Goal: Task Accomplishment & Management: Manage account settings

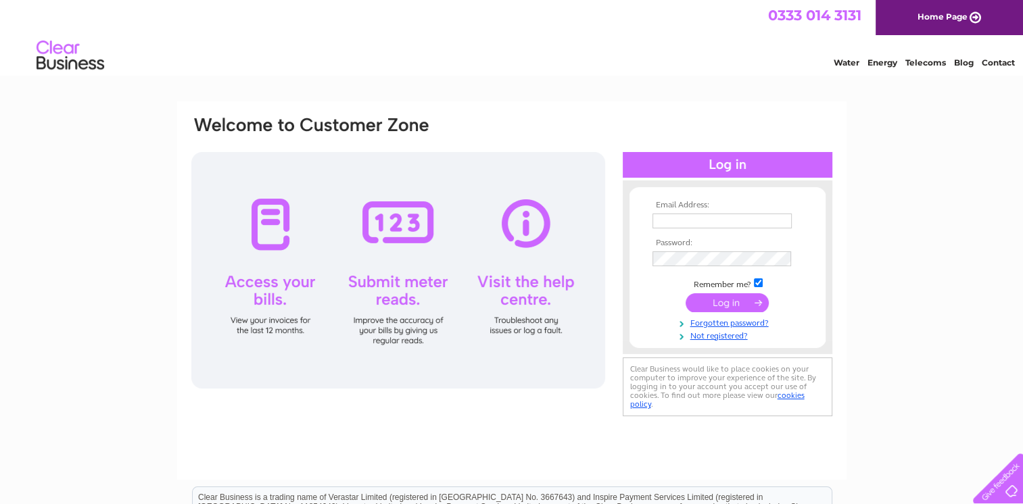
type input "[EMAIL_ADDRESS][DOMAIN_NAME]"
click at [731, 300] on input "submit" at bounding box center [727, 302] width 83 height 19
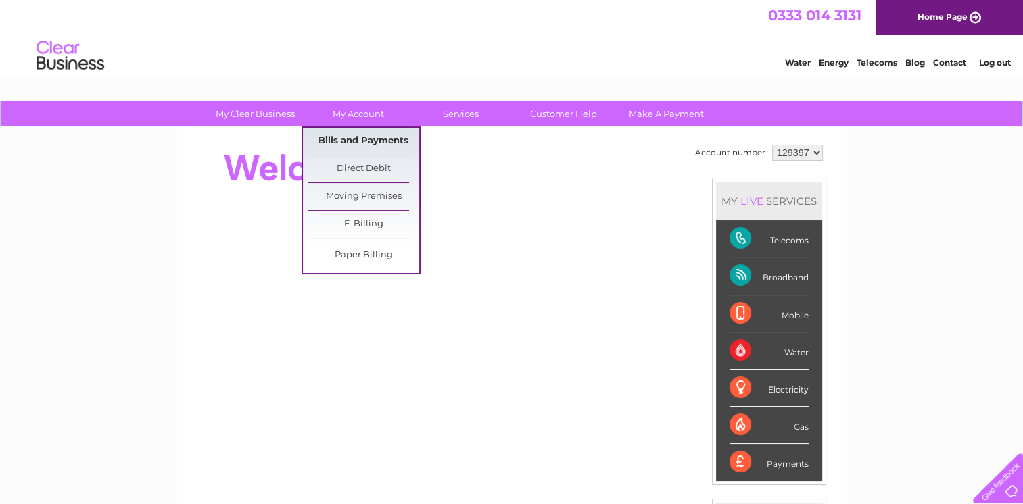
click at [362, 137] on link "Bills and Payments" at bounding box center [364, 141] width 112 height 27
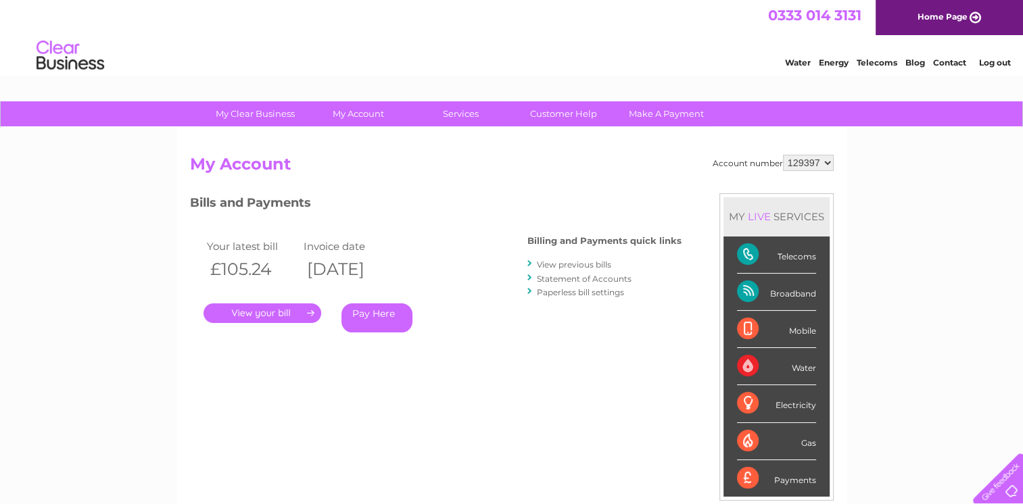
click at [569, 265] on link "View previous bills" at bounding box center [574, 265] width 74 height 10
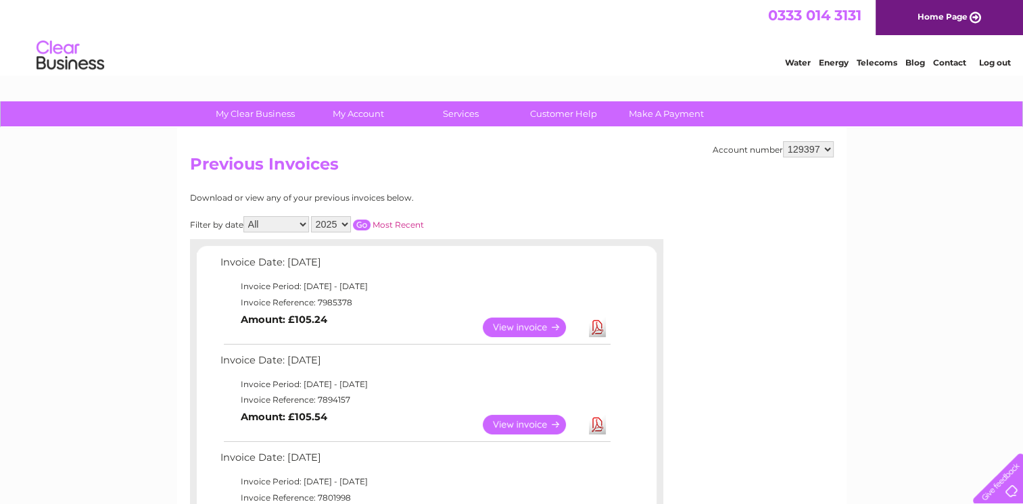
click at [510, 426] on link "View" at bounding box center [532, 425] width 99 height 20
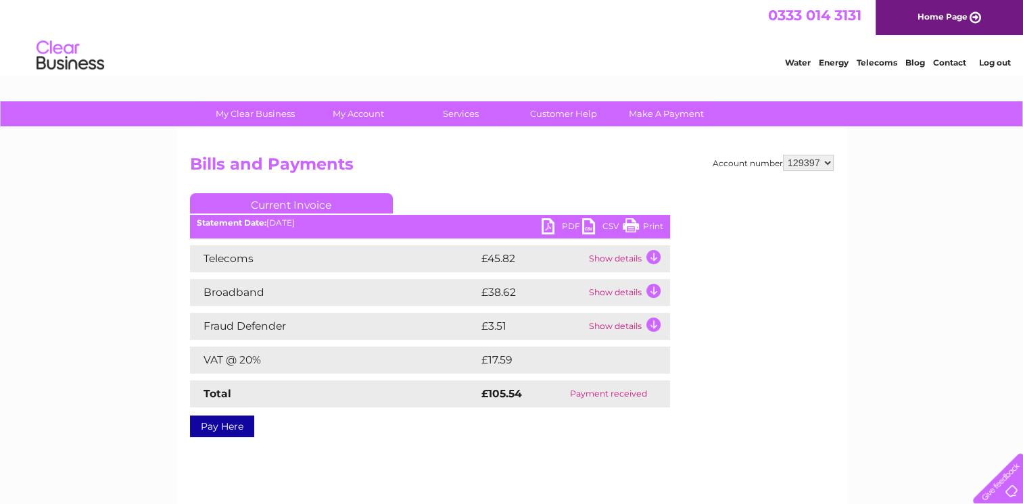
click at [648, 226] on link "Print" at bounding box center [643, 228] width 41 height 20
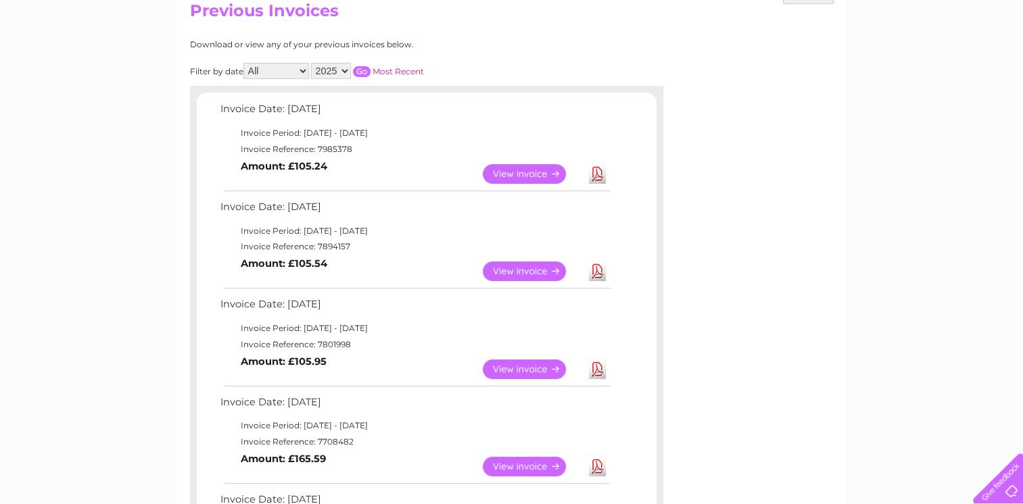
scroll to position [180, 0]
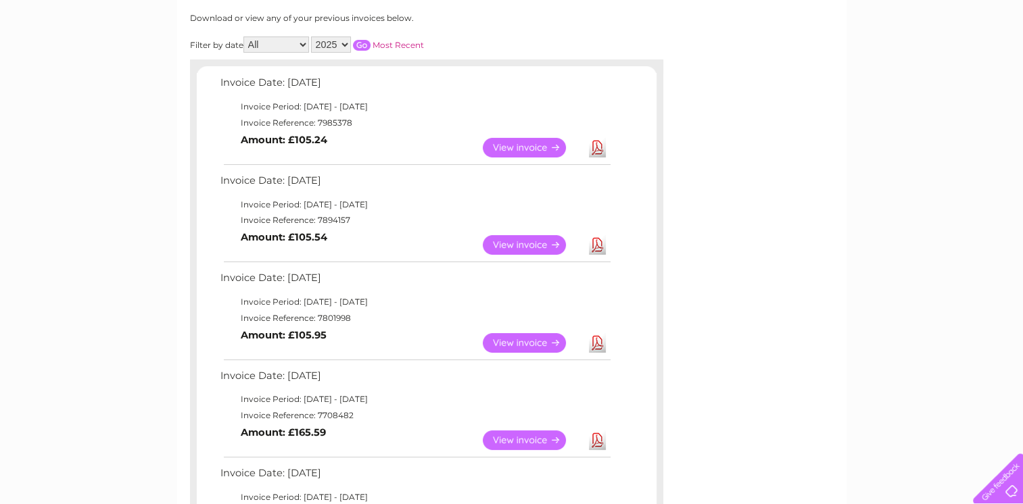
click at [530, 341] on link "View" at bounding box center [532, 343] width 99 height 20
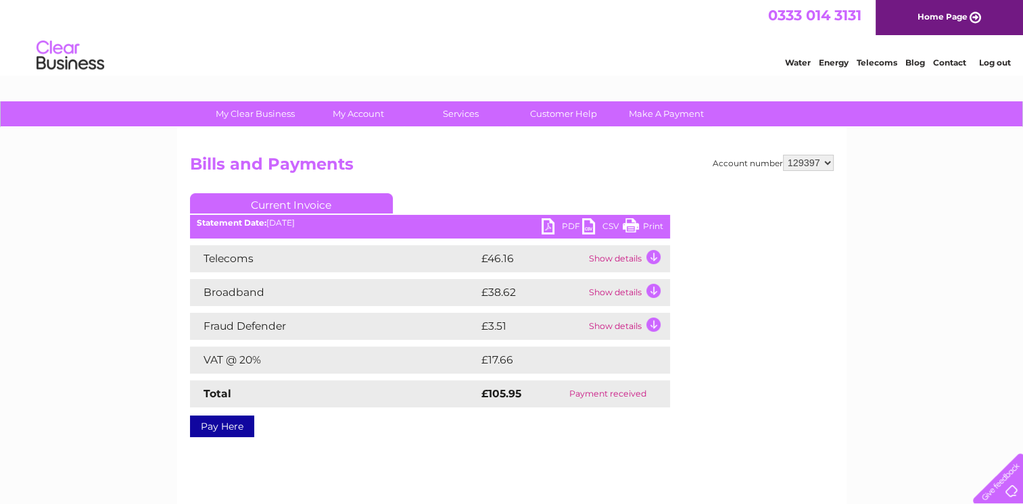
drag, startPoint x: 651, startPoint y: 226, endPoint x: 85, endPoint y: 431, distance: 602.6
click at [651, 225] on link "Print" at bounding box center [643, 228] width 41 height 20
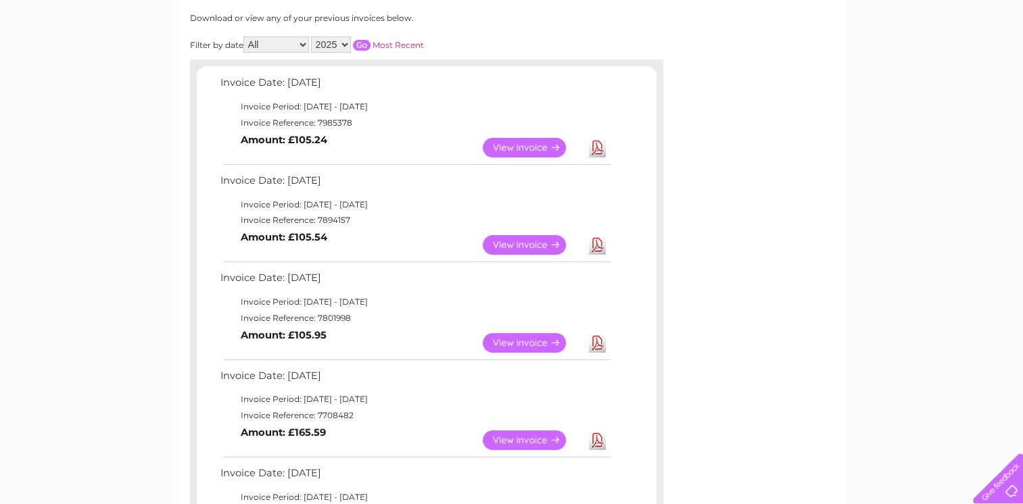
click at [514, 437] on link "View" at bounding box center [532, 441] width 99 height 20
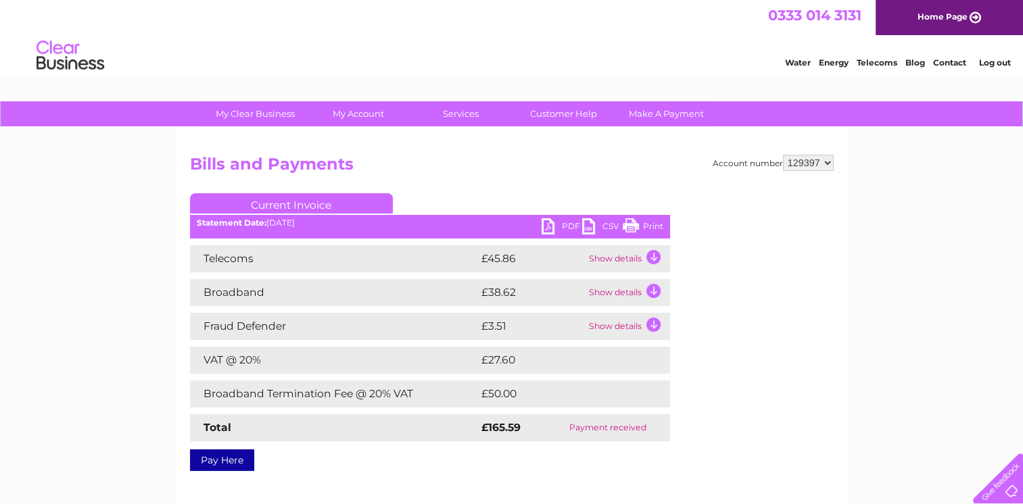
click at [648, 225] on link "Print" at bounding box center [643, 228] width 41 height 20
